Goal: Check status: Check status

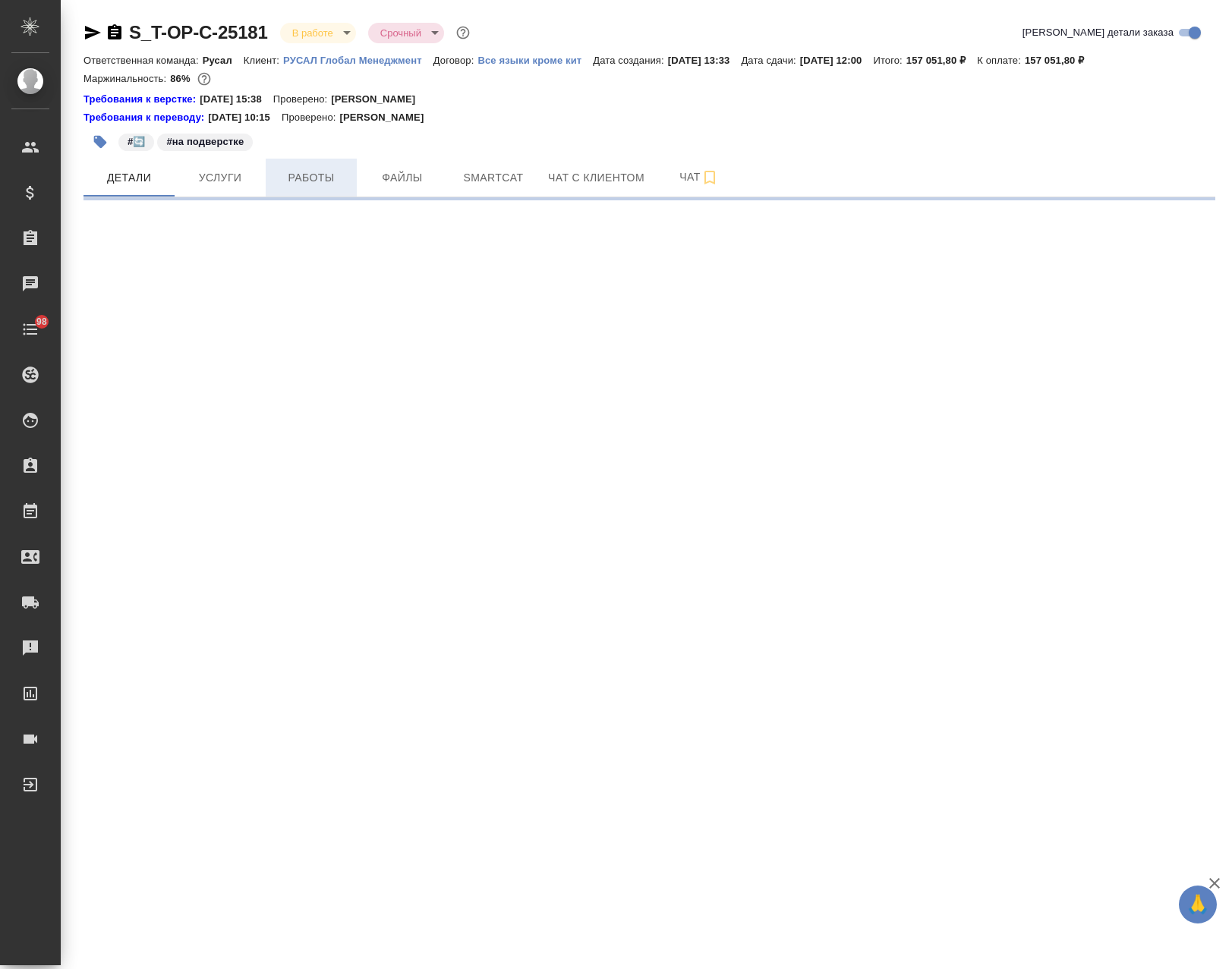
select select "RU"
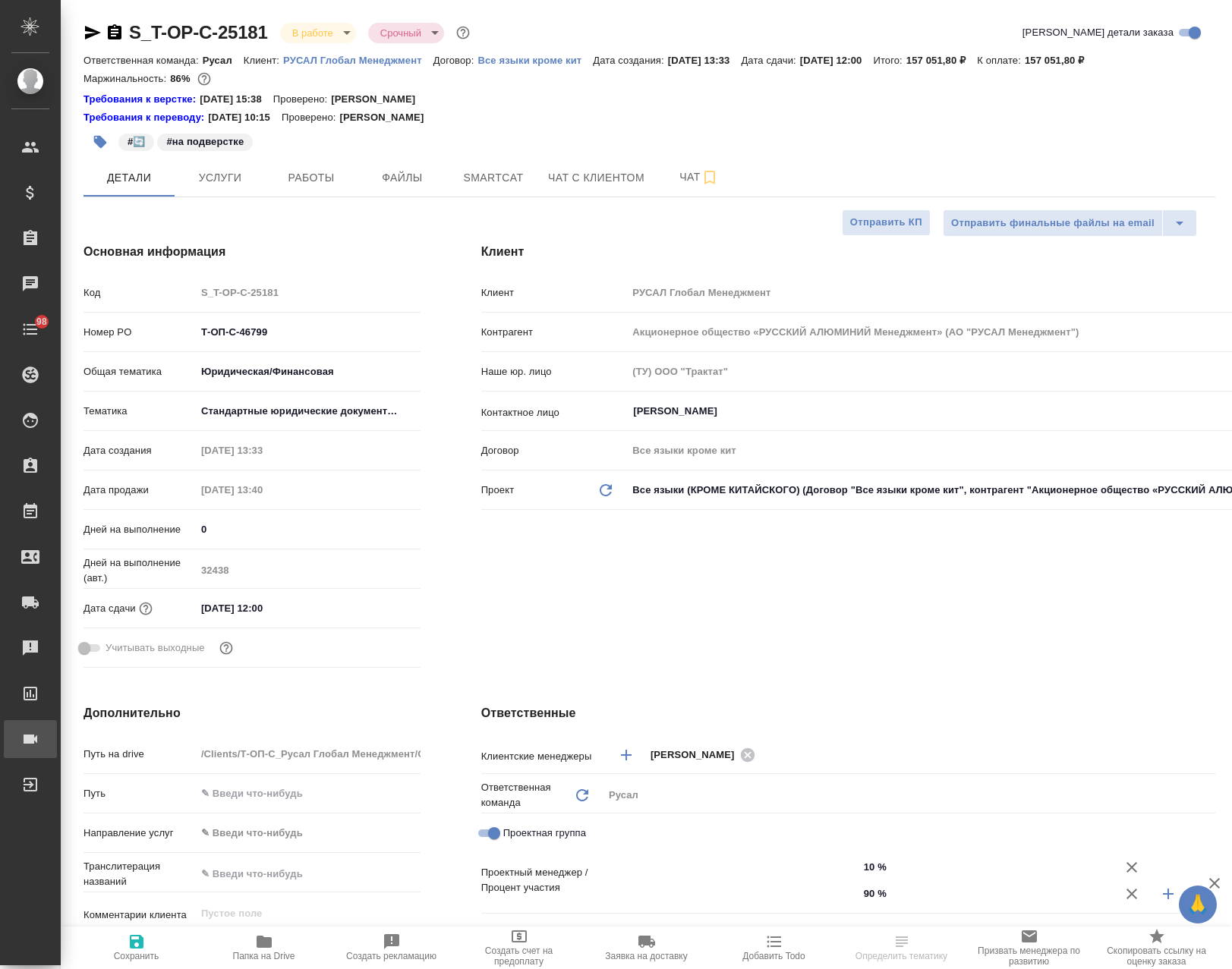
type textarea "x"
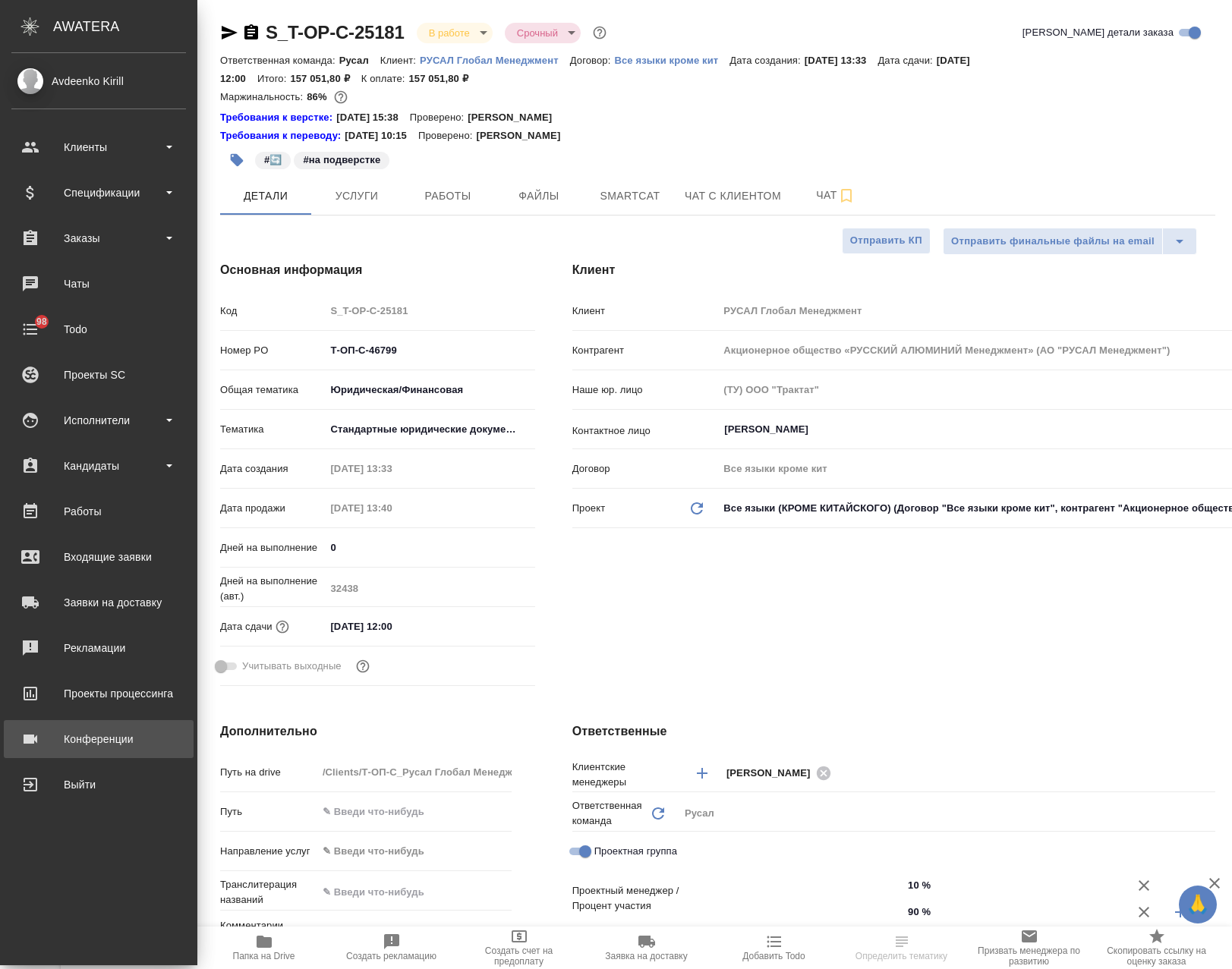
type textarea "x"
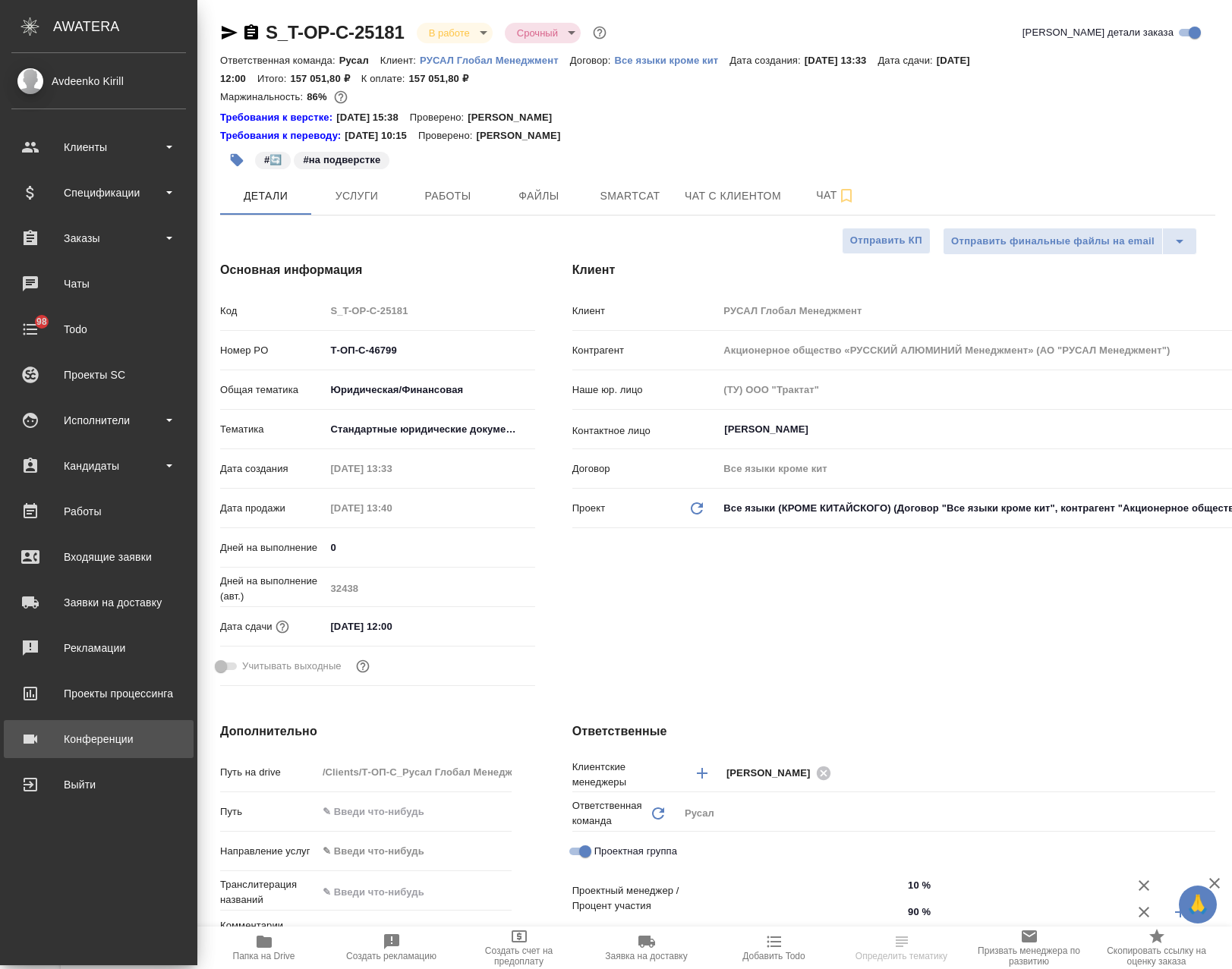
type textarea "x"
type input "[PERSON_NAME]"
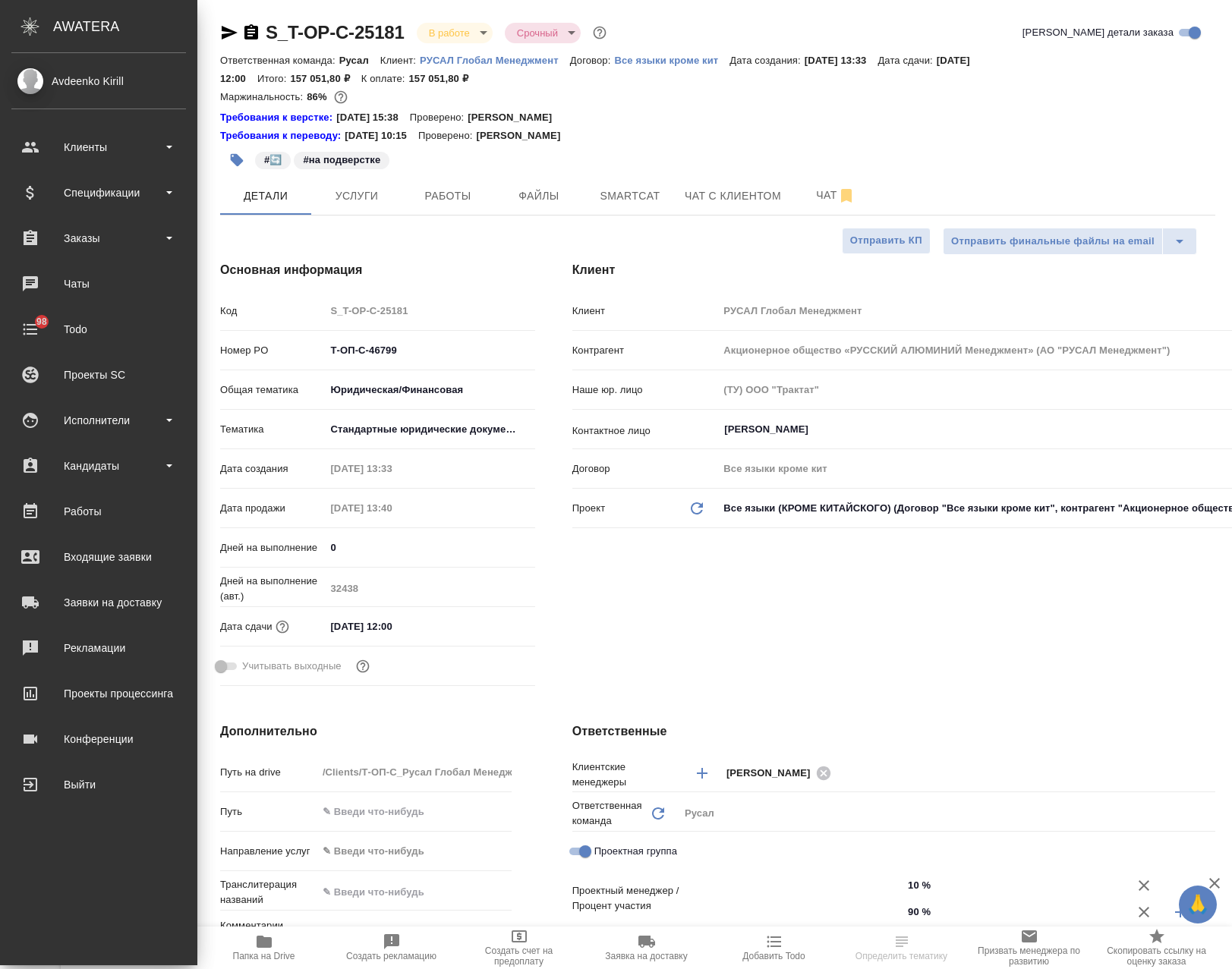
type input "[PERSON_NAME]"
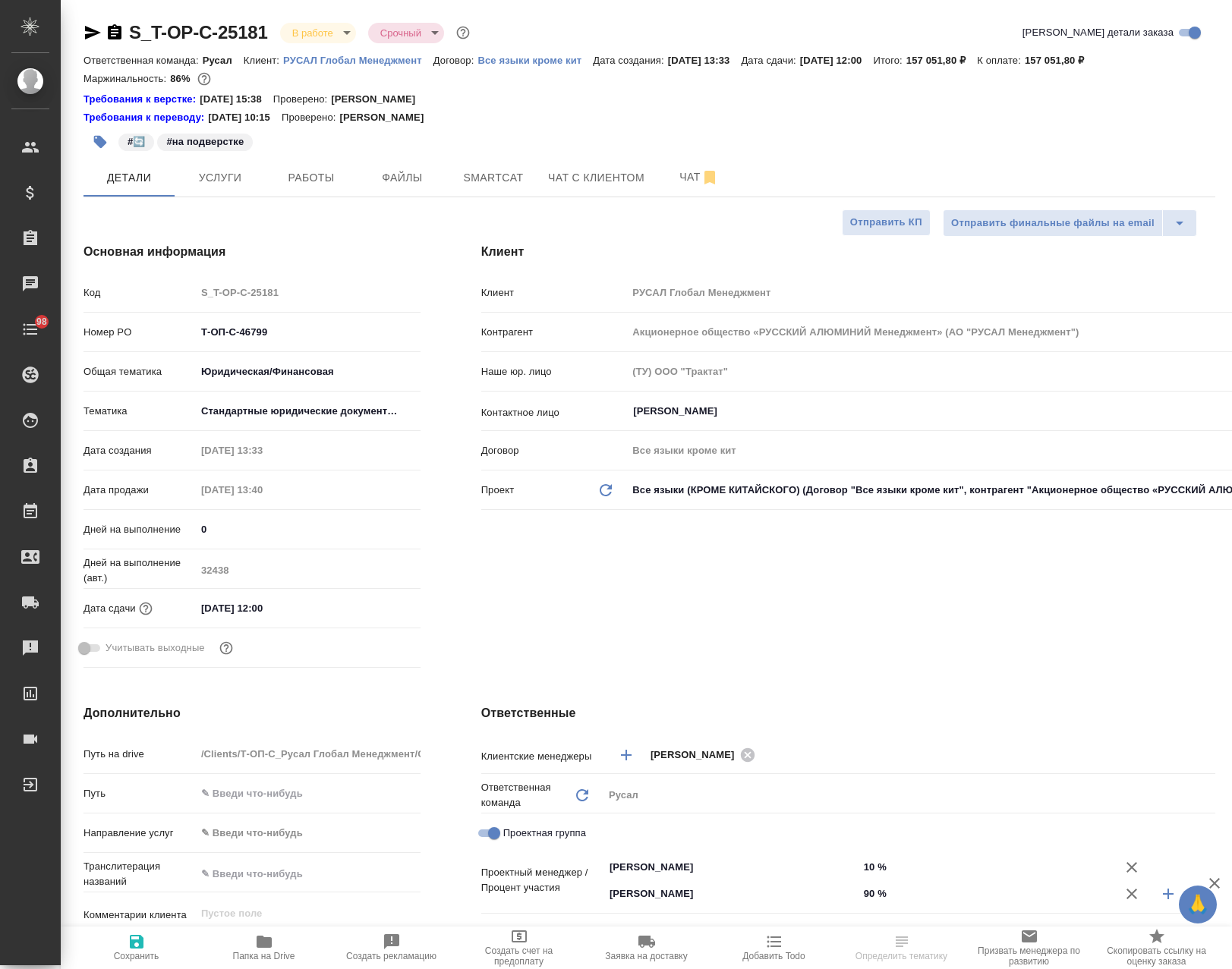
type textarea "x"
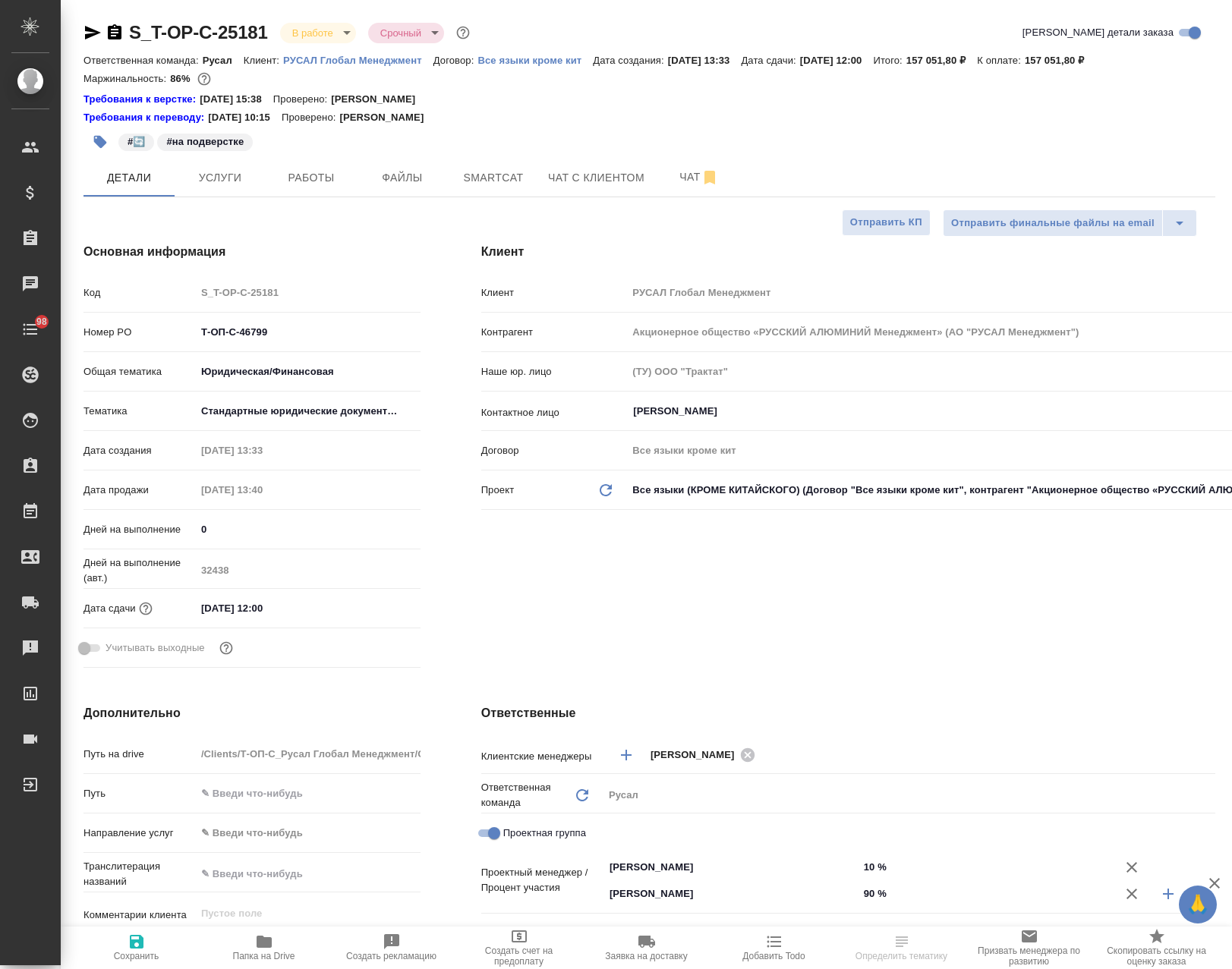
type textarea "x"
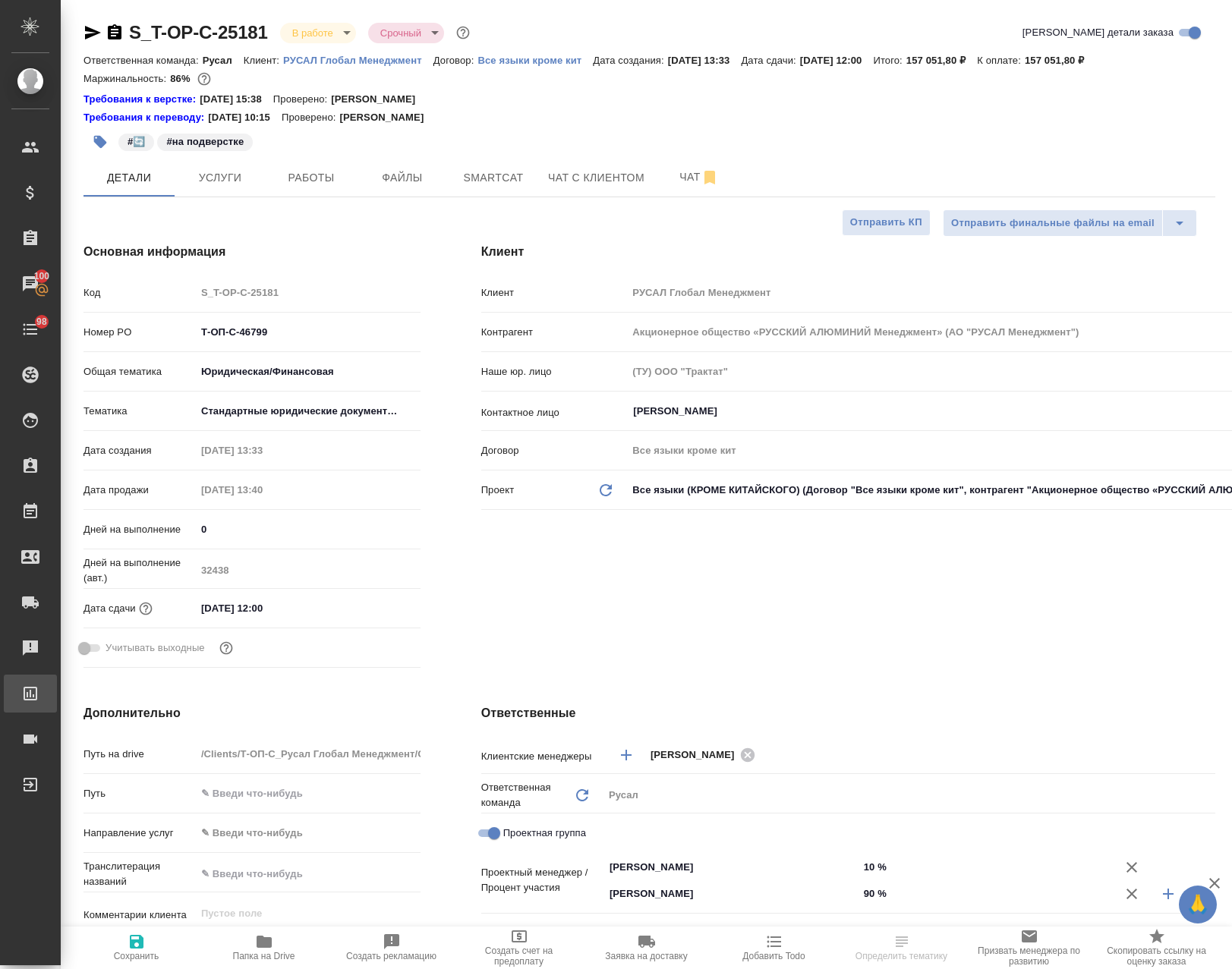
type textarea "x"
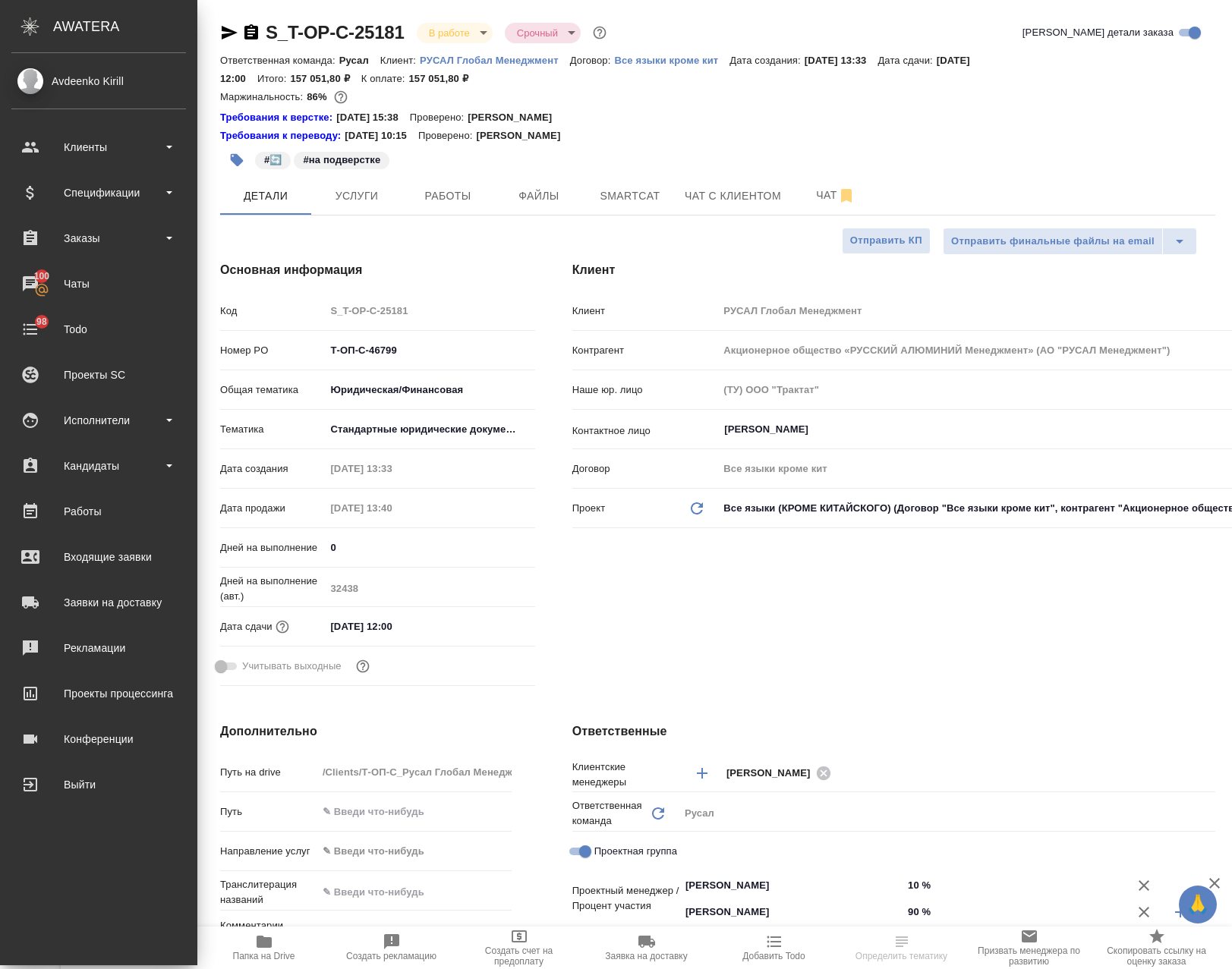
type textarea "x"
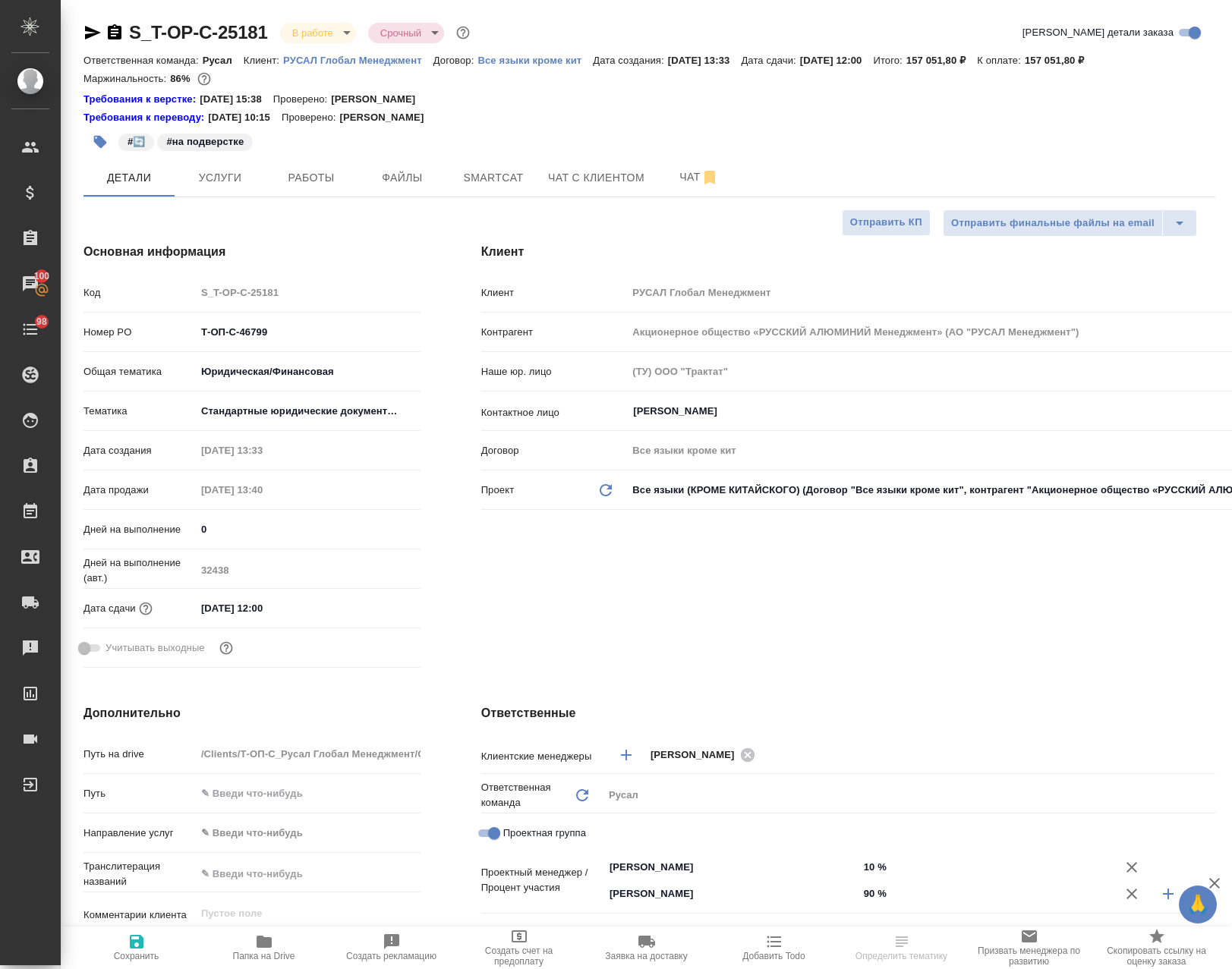
select select "RU"
type textarea "x"
